Goal: Information Seeking & Learning: Learn about a topic

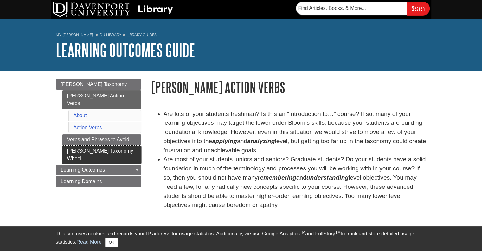
click at [100, 145] on link "[PERSON_NAME] Taxonomy Wheel" at bounding box center [101, 154] width 79 height 18
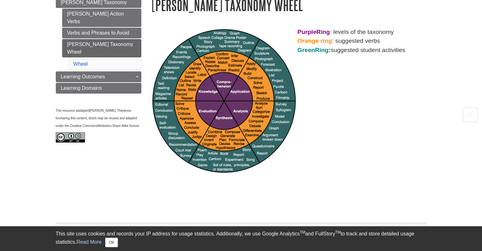
scroll to position [83, 0]
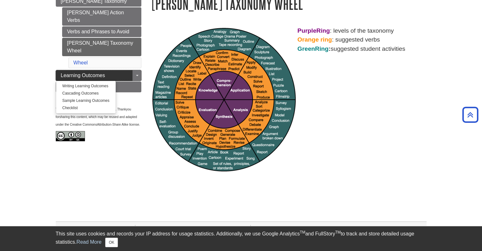
click at [83, 73] on span "Learning Outcomes" at bounding box center [83, 75] width 44 height 5
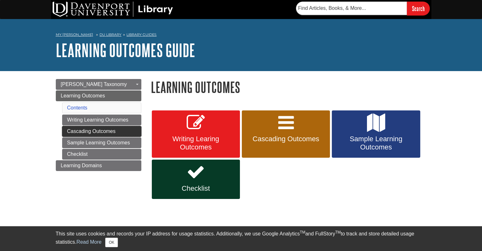
click at [95, 132] on link "Cascading Outcomes" at bounding box center [101, 131] width 79 height 11
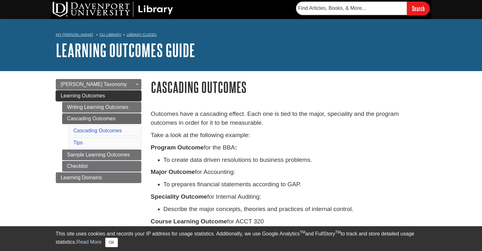
click at [86, 93] on span "Learning Outcomes" at bounding box center [83, 95] width 44 height 5
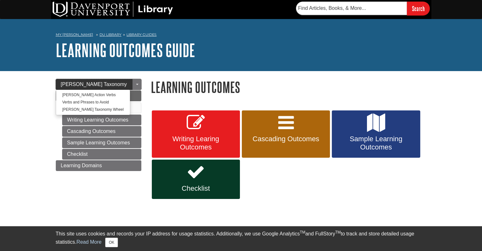
click at [87, 83] on span "[PERSON_NAME] Taxonomy" at bounding box center [94, 83] width 66 height 5
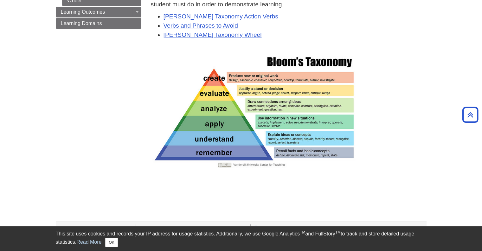
scroll to position [145, 0]
